Goal: Task Accomplishment & Management: Manage account settings

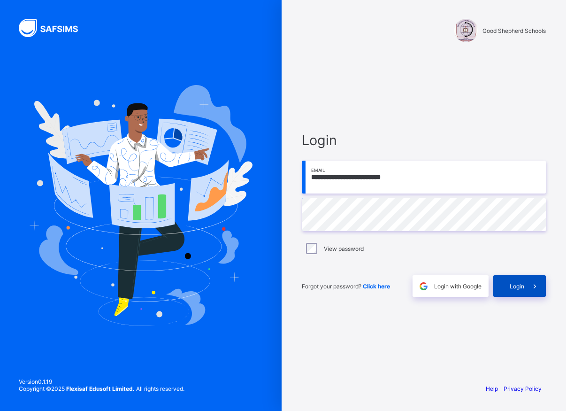
click at [516, 285] on span "Login" at bounding box center [517, 286] width 15 height 7
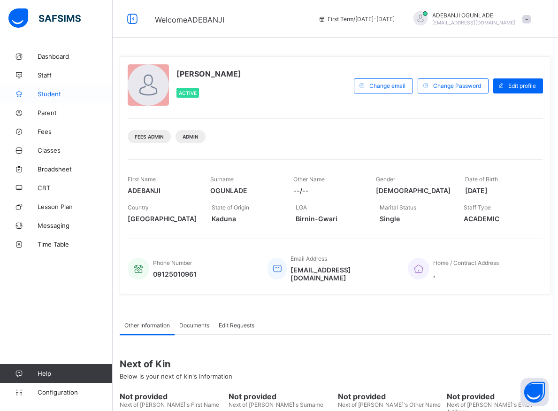
click at [53, 92] on span "Student" at bounding box center [75, 94] width 75 height 8
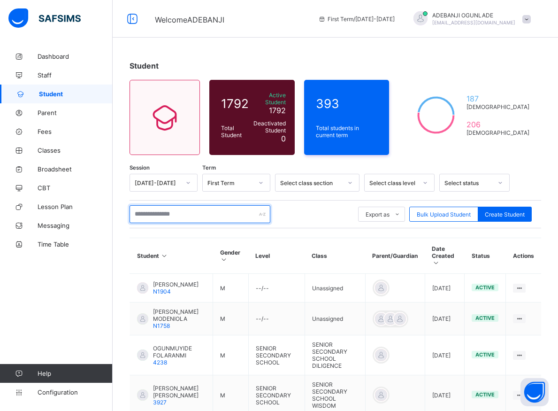
click at [170, 214] on input "text" at bounding box center [200, 214] width 141 height 18
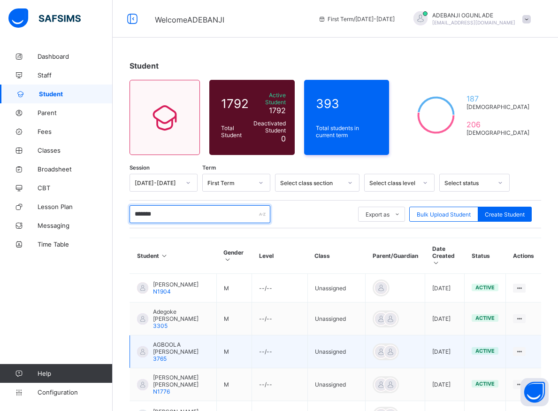
scroll to position [96, 0]
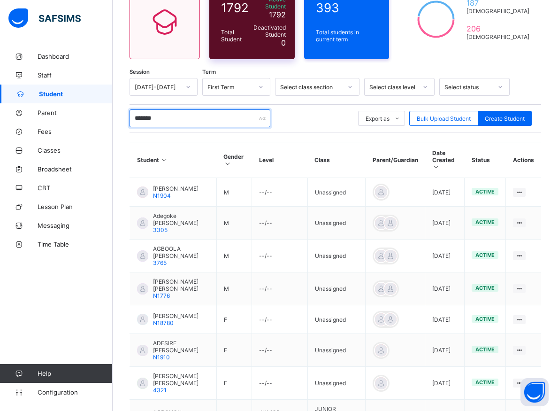
type input "*******"
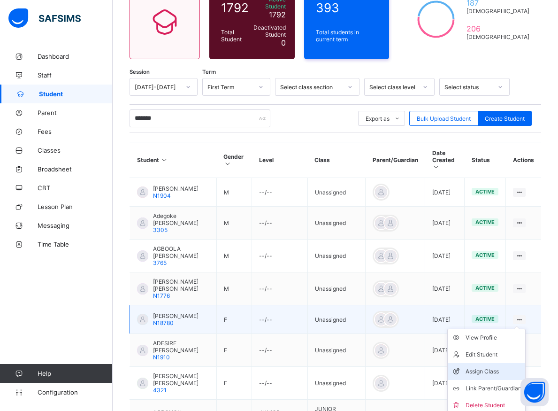
click at [490, 367] on div "Assign Class" at bounding box center [494, 371] width 56 height 9
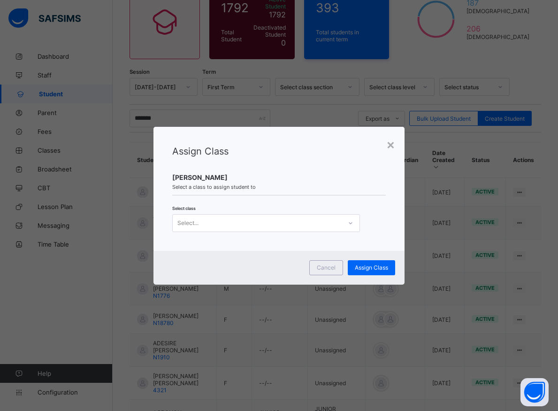
click at [348, 221] on icon at bounding box center [351, 222] width 6 height 9
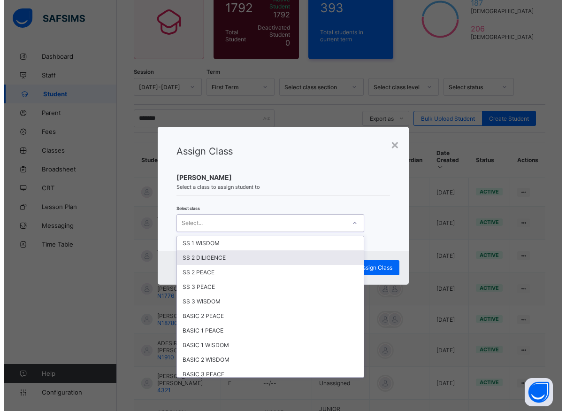
scroll to position [296, 0]
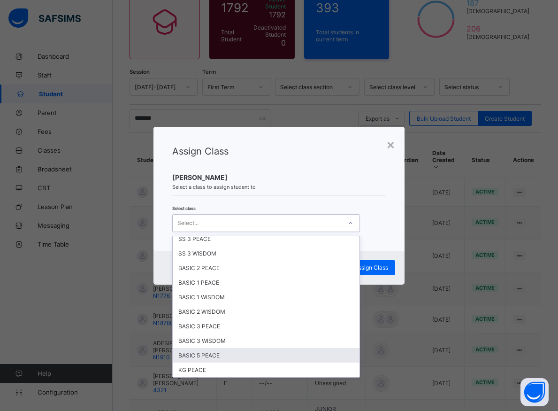
click at [202, 354] on div "BASIC 5 PEACE" at bounding box center [266, 355] width 187 height 15
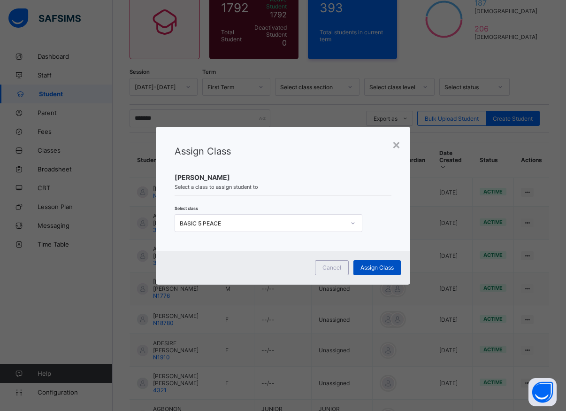
click at [370, 271] on div "Assign Class" at bounding box center [377, 267] width 47 height 15
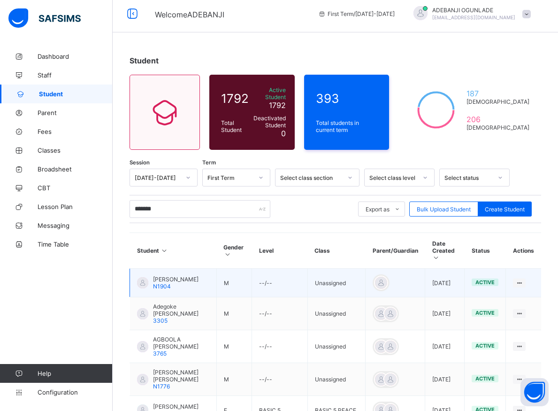
scroll to position [53, 0]
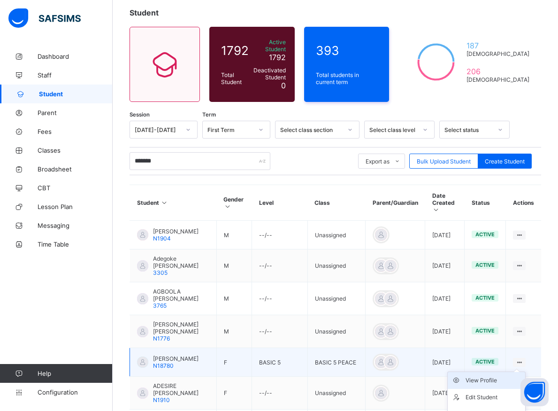
click at [493, 377] on div "View Profile" at bounding box center [494, 380] width 56 height 9
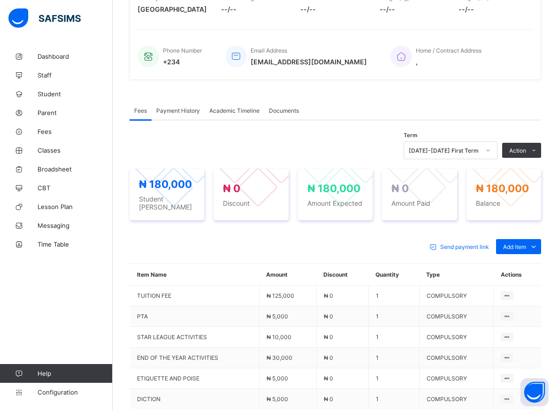
scroll to position [289, 0]
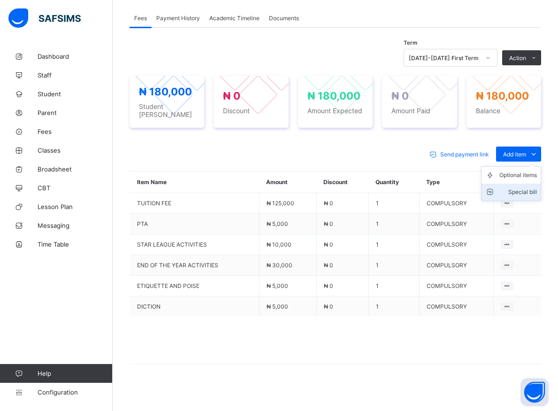
click at [524, 187] on div "Special bill" at bounding box center [519, 191] width 38 height 9
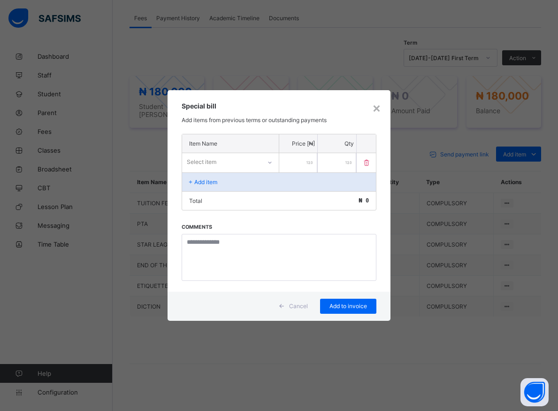
click at [268, 163] on icon at bounding box center [270, 162] width 6 height 9
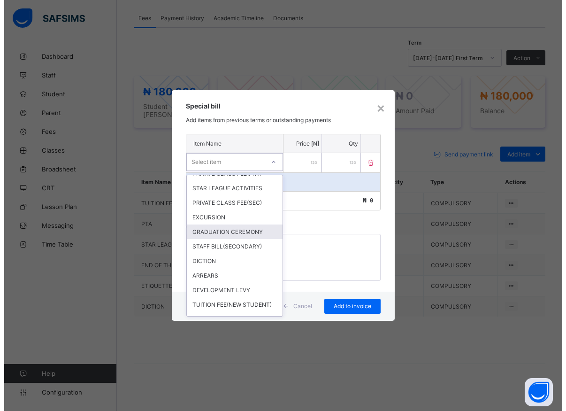
scroll to position [296, 0]
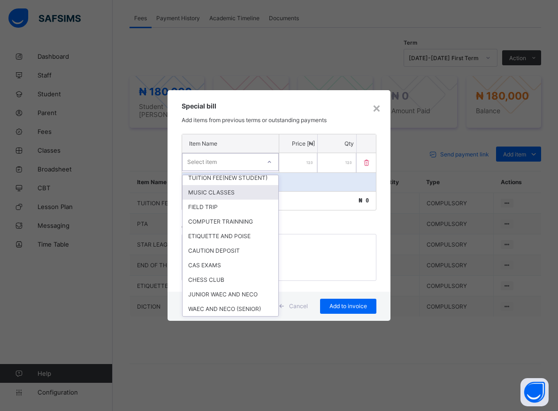
click at [223, 200] on div "MUSIC CLASSES" at bounding box center [231, 192] width 96 height 15
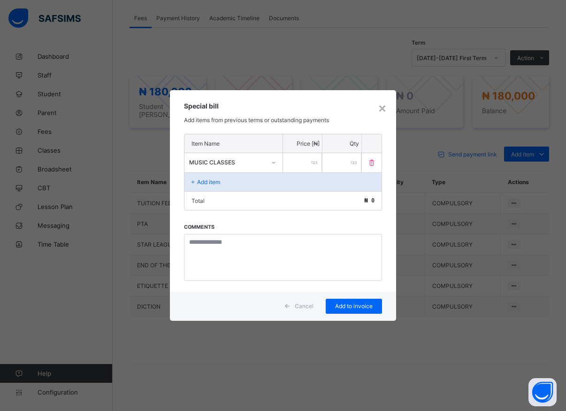
click at [292, 162] on input "number" at bounding box center [302, 162] width 39 height 19
type input "*****"
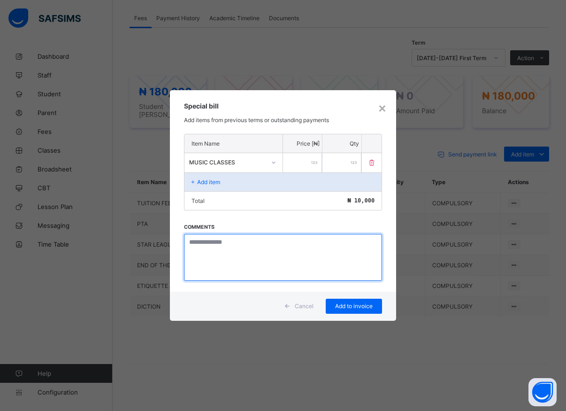
click at [209, 262] on textarea at bounding box center [283, 257] width 198 height 47
type textarea "*****"
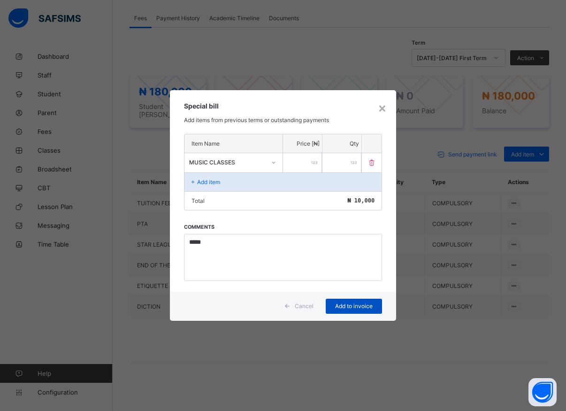
click at [338, 306] on span "Add to invoice" at bounding box center [354, 305] width 42 height 7
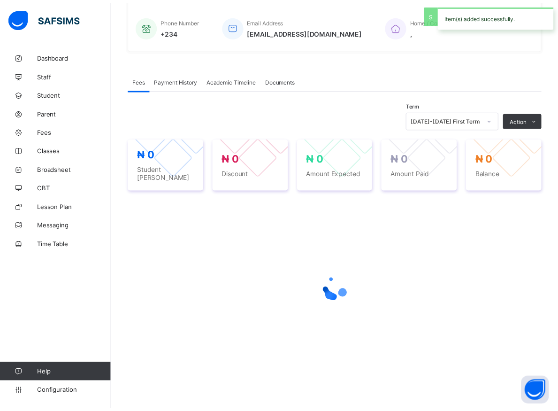
scroll to position [222, 0]
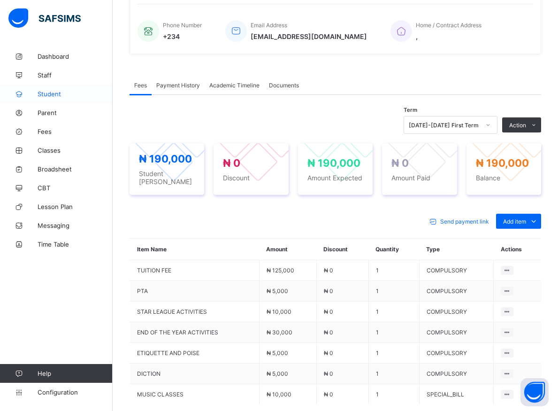
click at [51, 93] on span "Student" at bounding box center [75, 94] width 75 height 8
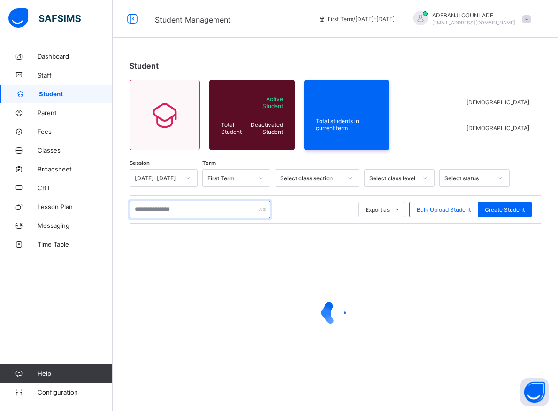
click at [145, 207] on input "text" at bounding box center [200, 209] width 141 height 18
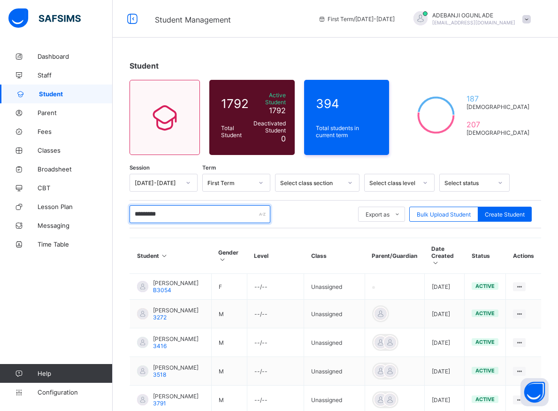
type input "*********"
click at [290, 215] on div "********* Export as Pdf Report Excel Report Excel Report (LMS) Bulk Upload Stud…" at bounding box center [336, 214] width 412 height 18
click at [77, 299] on div "Dashboard Staff Student Parent Fees Classes Broadsheet CBT Lesson Plan Messagin…" at bounding box center [56, 224] width 113 height 373
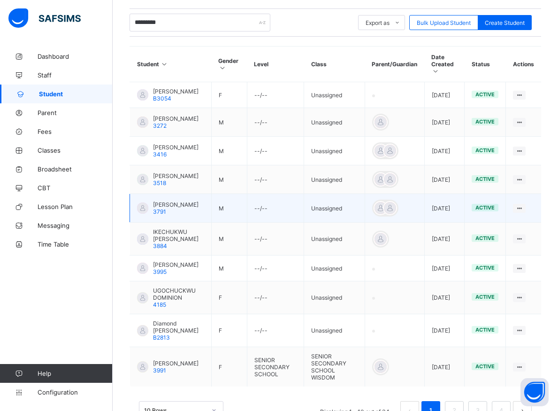
scroll to position [250, 0]
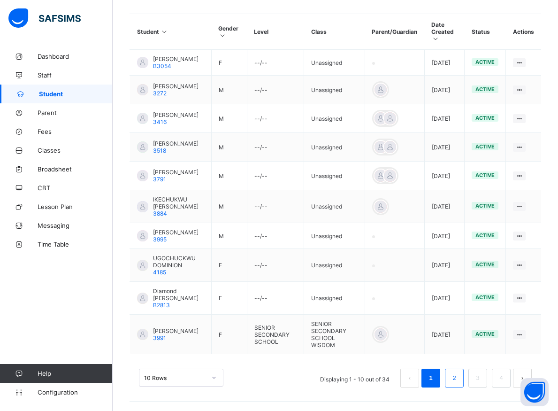
click at [459, 377] on link "2" at bounding box center [454, 378] width 9 height 12
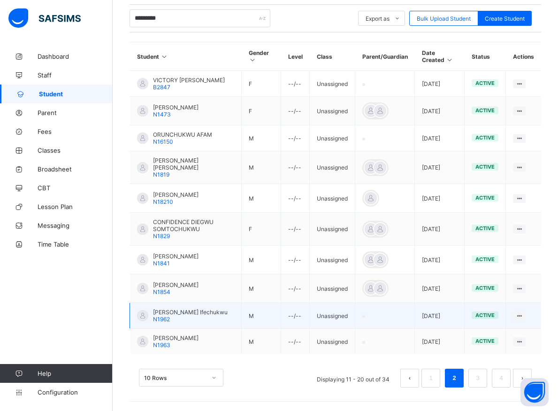
scroll to position [216, 0]
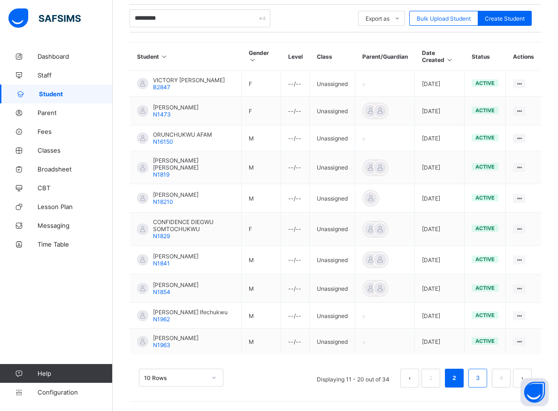
click at [482, 378] on link "3" at bounding box center [477, 378] width 9 height 12
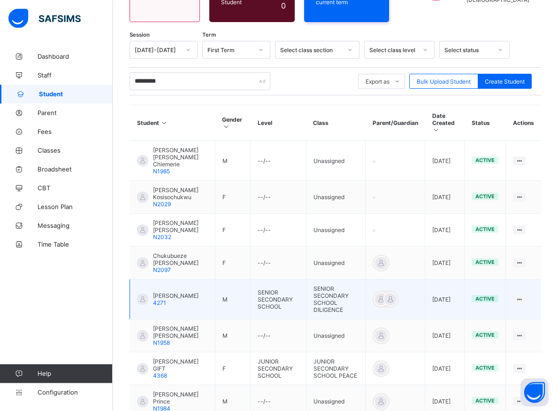
scroll to position [144, 0]
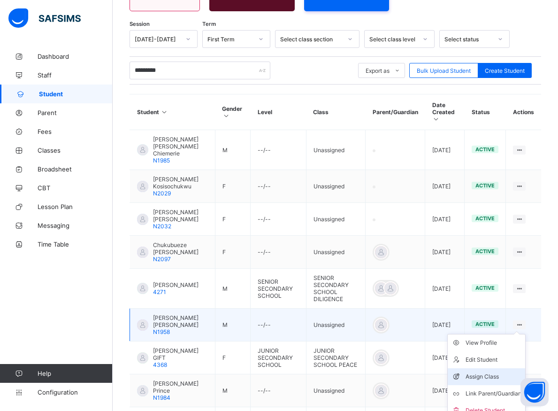
click at [484, 379] on div "Assign Class" at bounding box center [494, 376] width 56 height 9
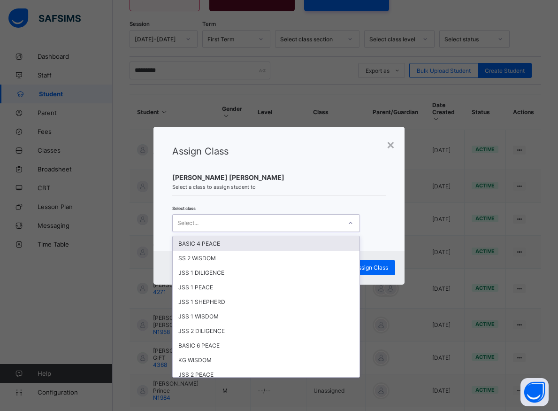
click at [349, 223] on icon at bounding box center [350, 223] width 3 height 2
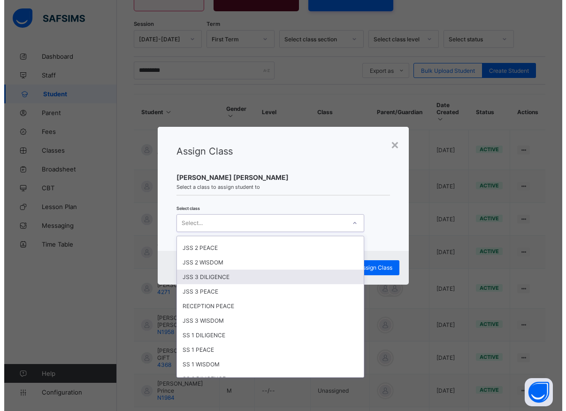
scroll to position [0, 0]
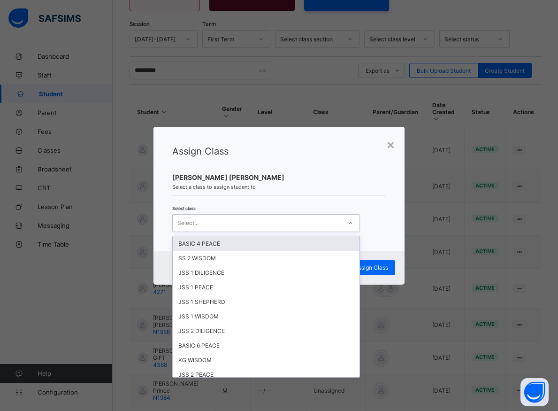
click at [210, 246] on div "BASIC 4 PEACE" at bounding box center [266, 243] width 187 height 15
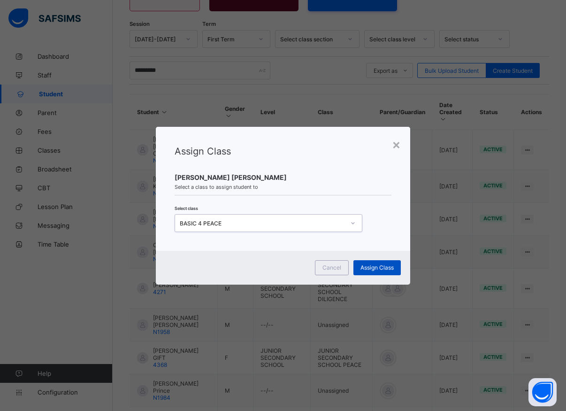
click at [362, 268] on span "Assign Class" at bounding box center [377, 267] width 33 height 7
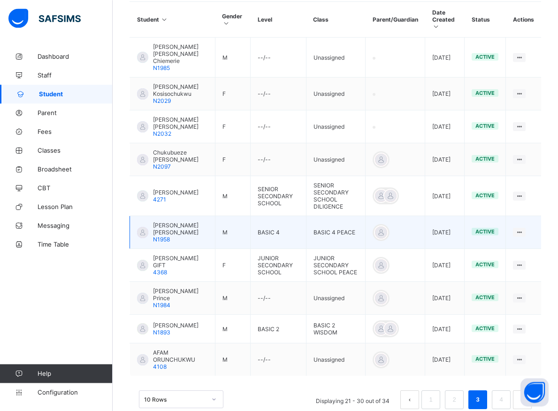
scroll to position [245, 0]
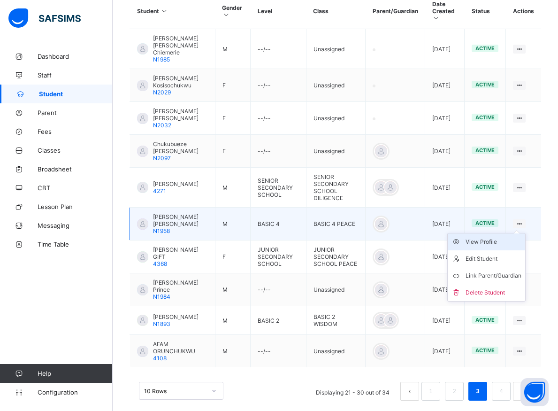
click at [488, 243] on div "View Profile" at bounding box center [494, 241] width 56 height 9
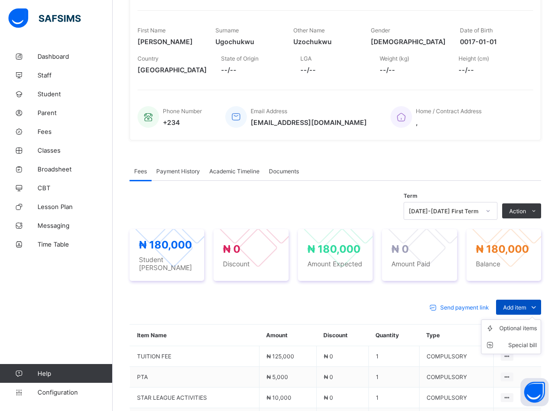
scroll to position [148, 0]
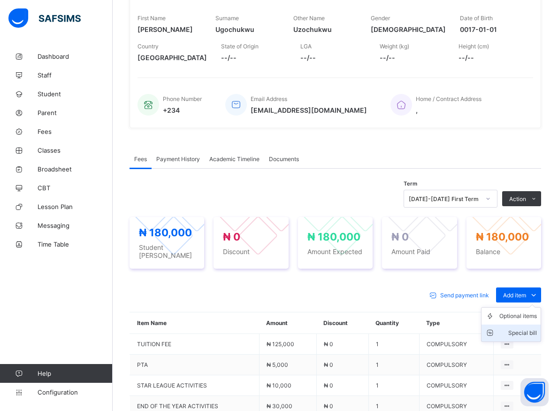
click at [524, 331] on div "Special bill" at bounding box center [519, 332] width 38 height 9
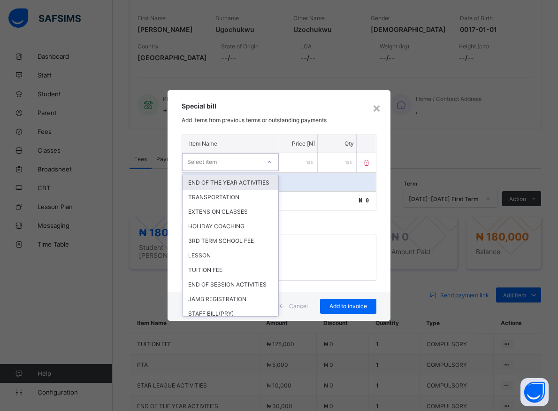
click at [270, 164] on icon at bounding box center [270, 161] width 6 height 9
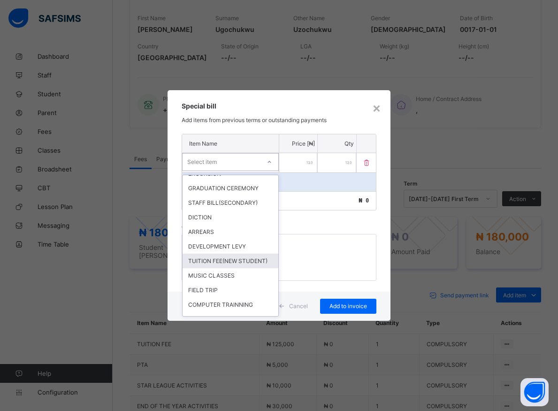
scroll to position [254, 0]
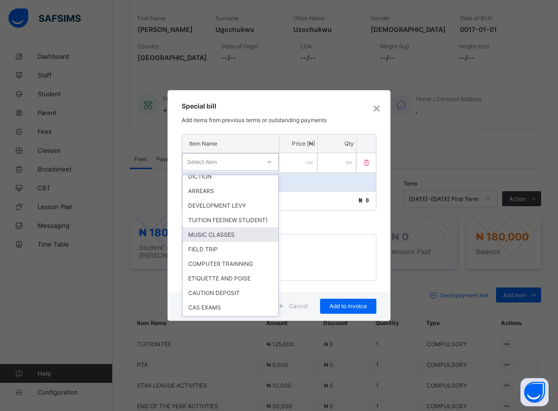
click at [212, 242] on div "MUSIC CLASSES" at bounding box center [231, 234] width 96 height 15
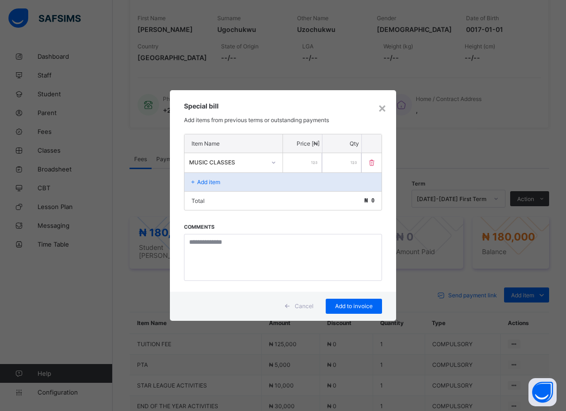
click at [292, 167] on input "number" at bounding box center [302, 162] width 39 height 19
type input "*****"
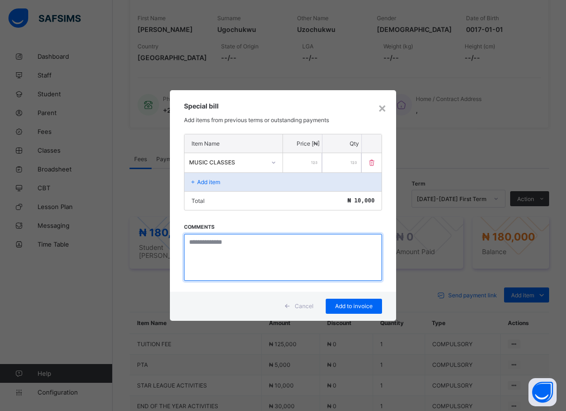
click at [254, 269] on textarea at bounding box center [283, 257] width 198 height 47
type textarea "*****"
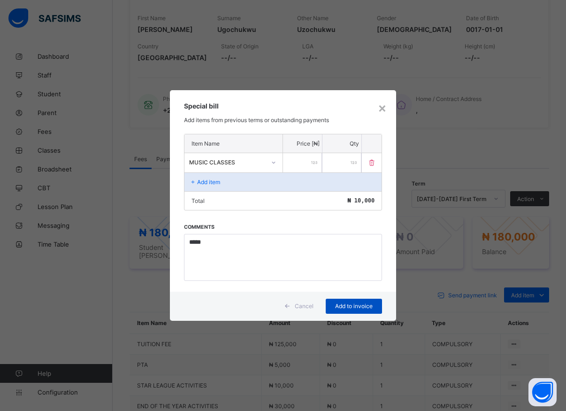
click at [348, 304] on span "Add to invoice" at bounding box center [354, 305] width 42 height 7
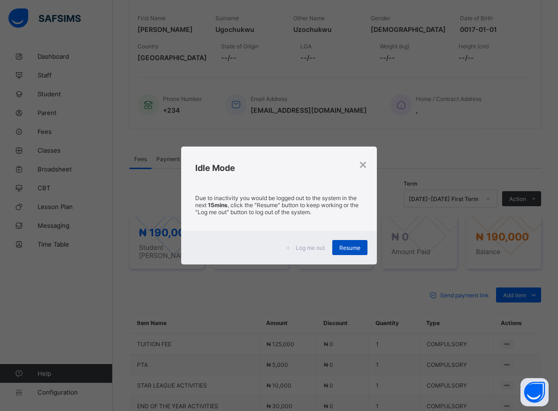
click at [351, 249] on span "Resume" at bounding box center [349, 247] width 21 height 7
click at [352, 250] on span "Resume" at bounding box center [349, 247] width 21 height 7
click at [352, 250] on span "Amount Expected" at bounding box center [336, 251] width 56 height 8
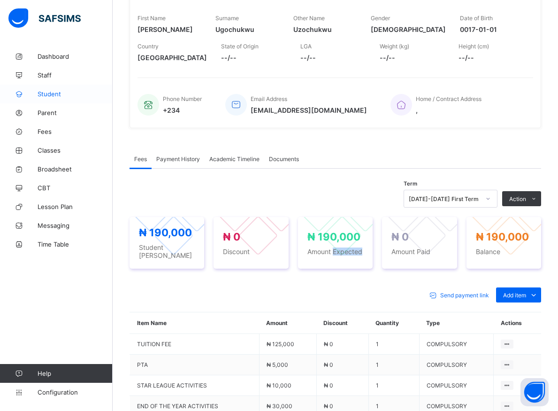
click at [51, 92] on span "Student" at bounding box center [75, 94] width 75 height 8
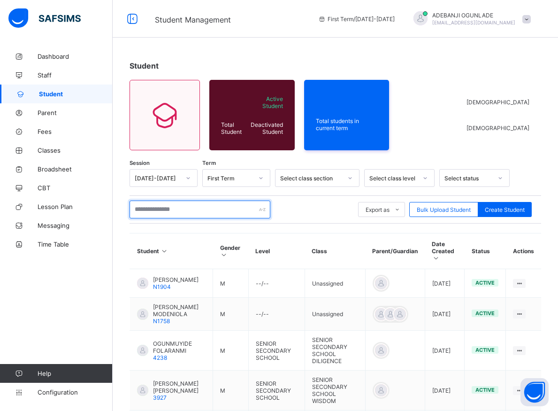
click at [154, 212] on input "text" at bounding box center [200, 209] width 141 height 18
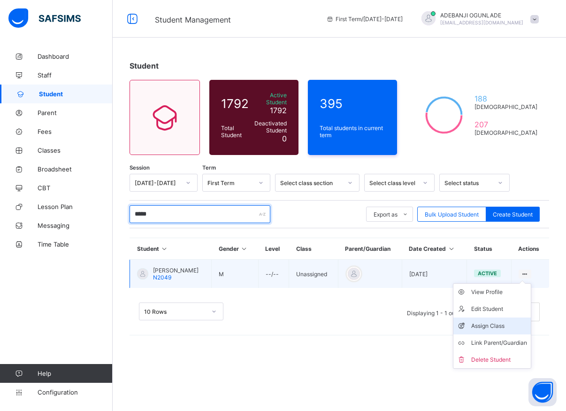
type input "*****"
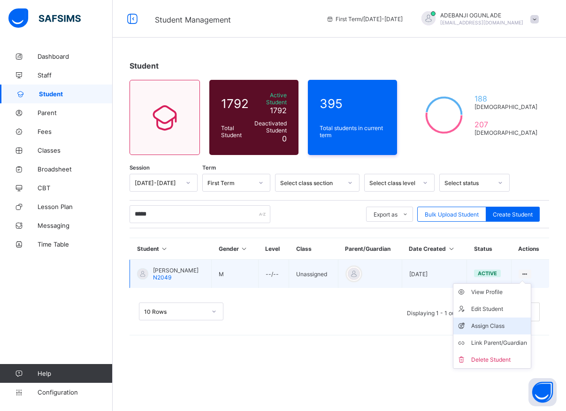
click at [494, 321] on div "Assign Class" at bounding box center [499, 325] width 56 height 9
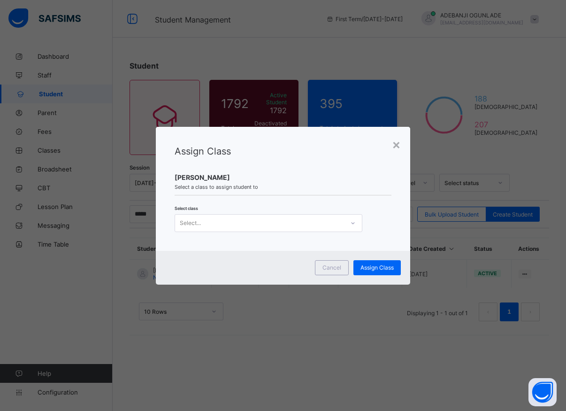
click at [354, 223] on icon at bounding box center [352, 223] width 3 height 2
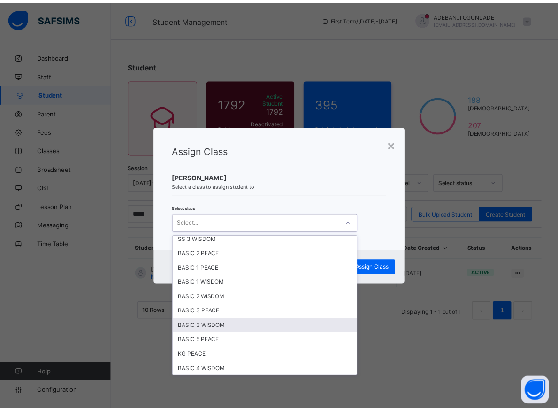
scroll to position [338, 0]
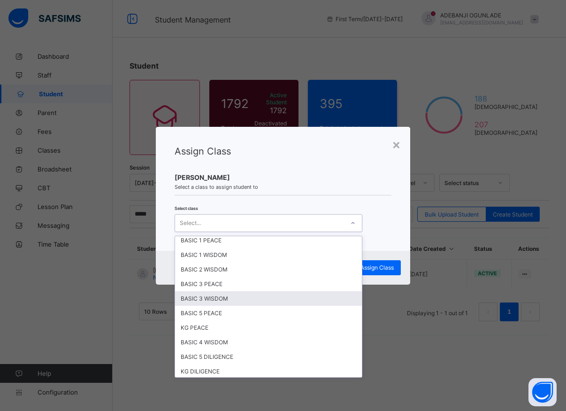
click at [205, 299] on div "BASIC 3 WISDOM" at bounding box center [268, 298] width 187 height 15
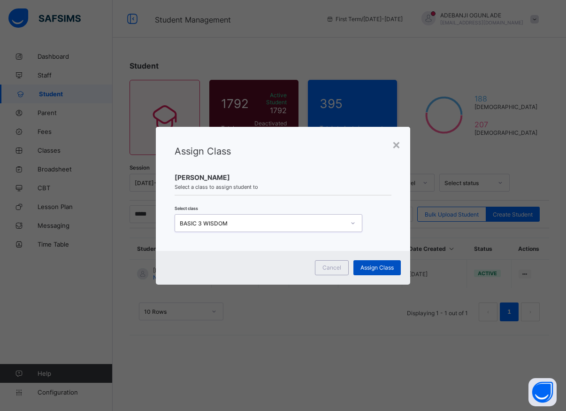
click at [375, 264] on span "Assign Class" at bounding box center [377, 267] width 33 height 7
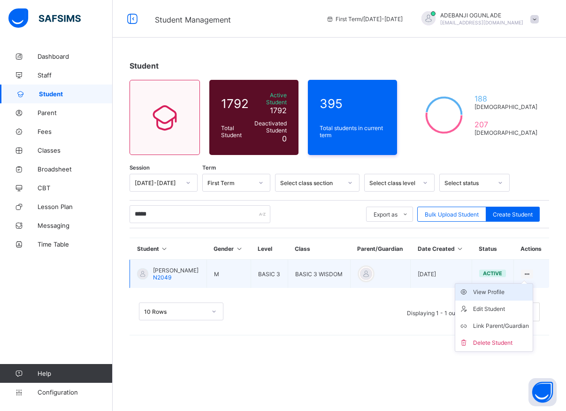
click at [492, 288] on div "View Profile" at bounding box center [501, 291] width 56 height 9
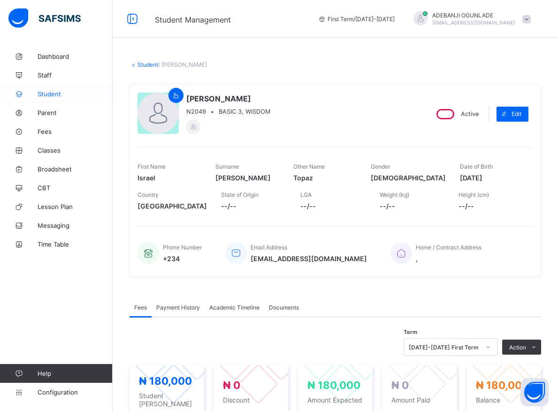
click at [51, 94] on span "Student" at bounding box center [75, 94] width 75 height 8
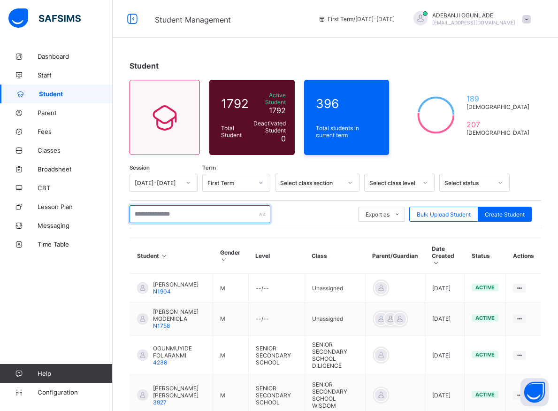
click at [175, 214] on input "text" at bounding box center [200, 214] width 141 height 18
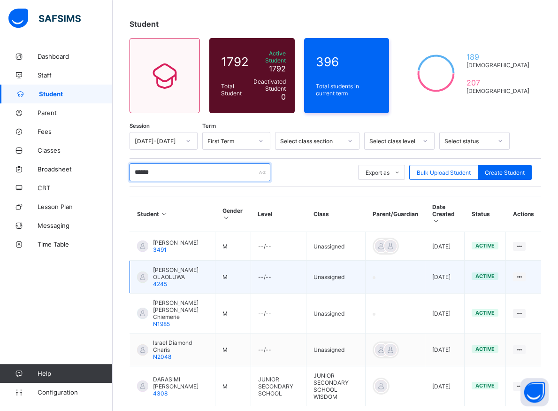
scroll to position [48, 0]
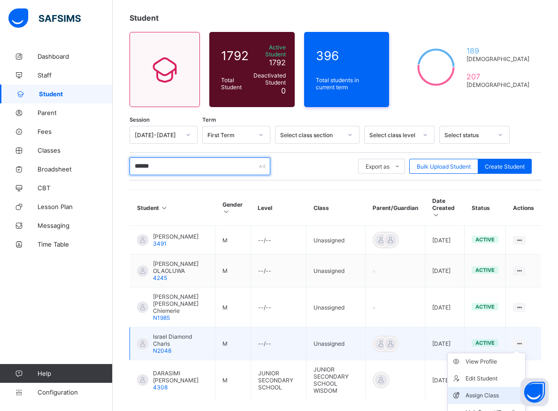
type input "******"
click at [495, 391] on div "Assign Class" at bounding box center [494, 395] width 56 height 9
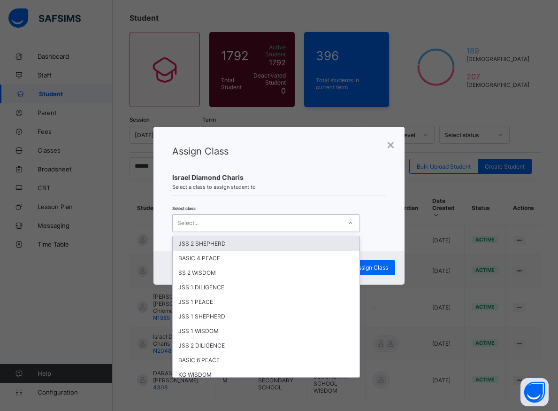
click at [349, 223] on icon at bounding box center [350, 223] width 3 height 2
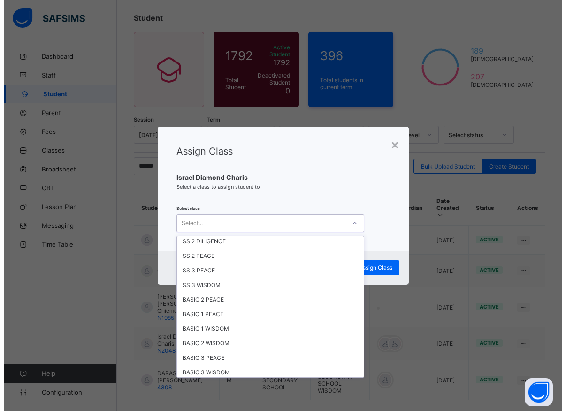
scroll to position [296, 0]
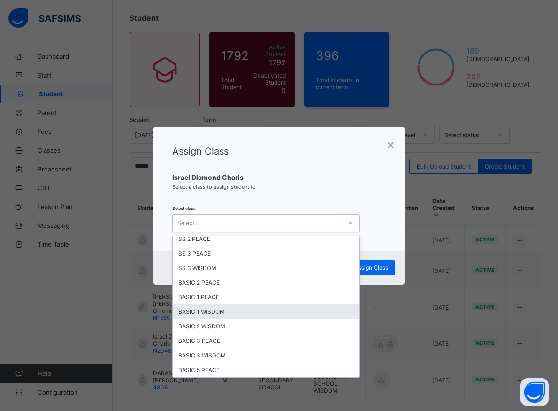
click at [207, 310] on div "BASIC 1 WISDOM" at bounding box center [266, 311] width 187 height 15
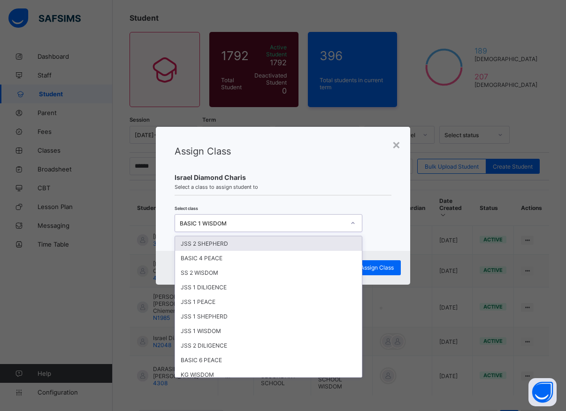
click at [352, 222] on icon at bounding box center [353, 222] width 6 height 9
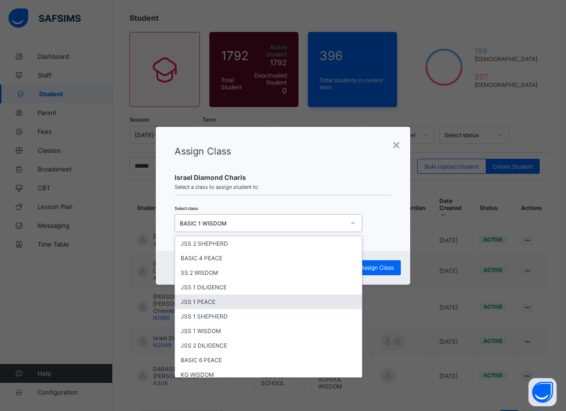
click at [392, 210] on div "Assign Class Israel Diamond Charis Select a class to assign student to Select c…" at bounding box center [283, 189] width 255 height 124
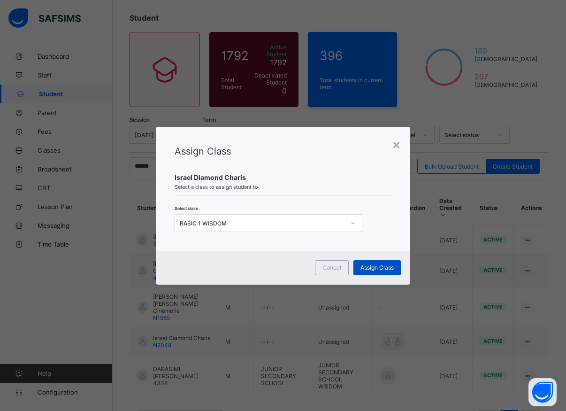
click at [378, 267] on span "Assign Class" at bounding box center [377, 267] width 33 height 7
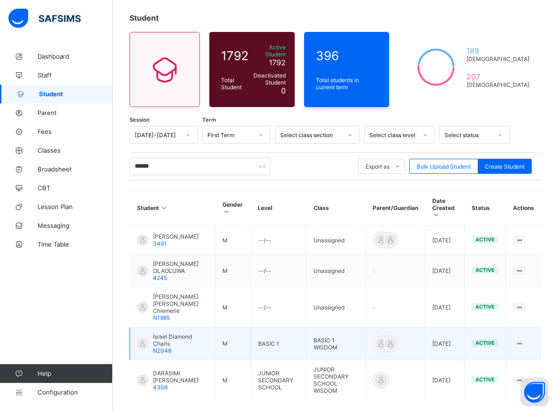
scroll to position [86, 0]
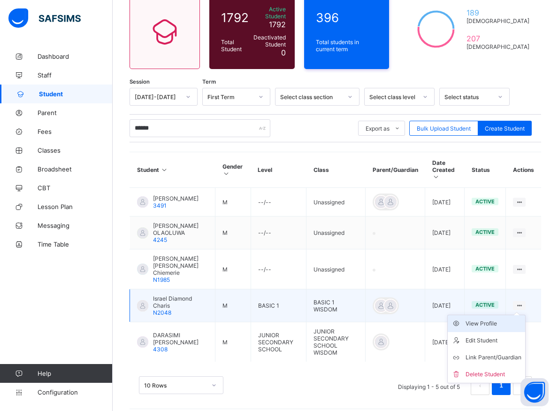
click at [493, 319] on div "View Profile" at bounding box center [494, 323] width 56 height 9
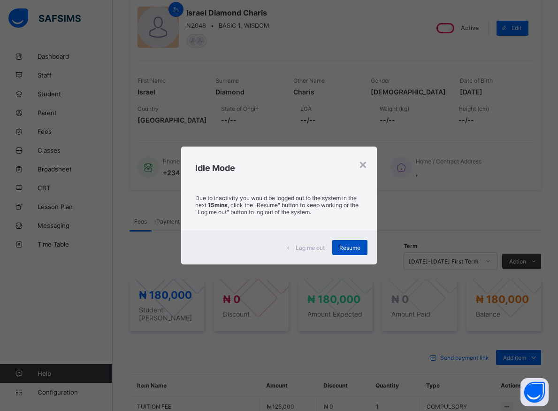
click at [355, 249] on span "Resume" at bounding box center [349, 247] width 21 height 7
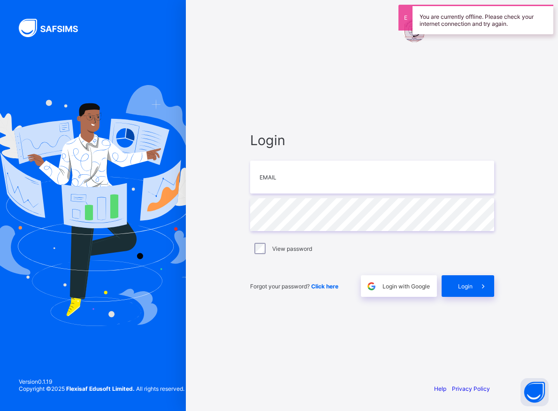
type input "**********"
